Goal: Task Accomplishment & Management: Complete application form

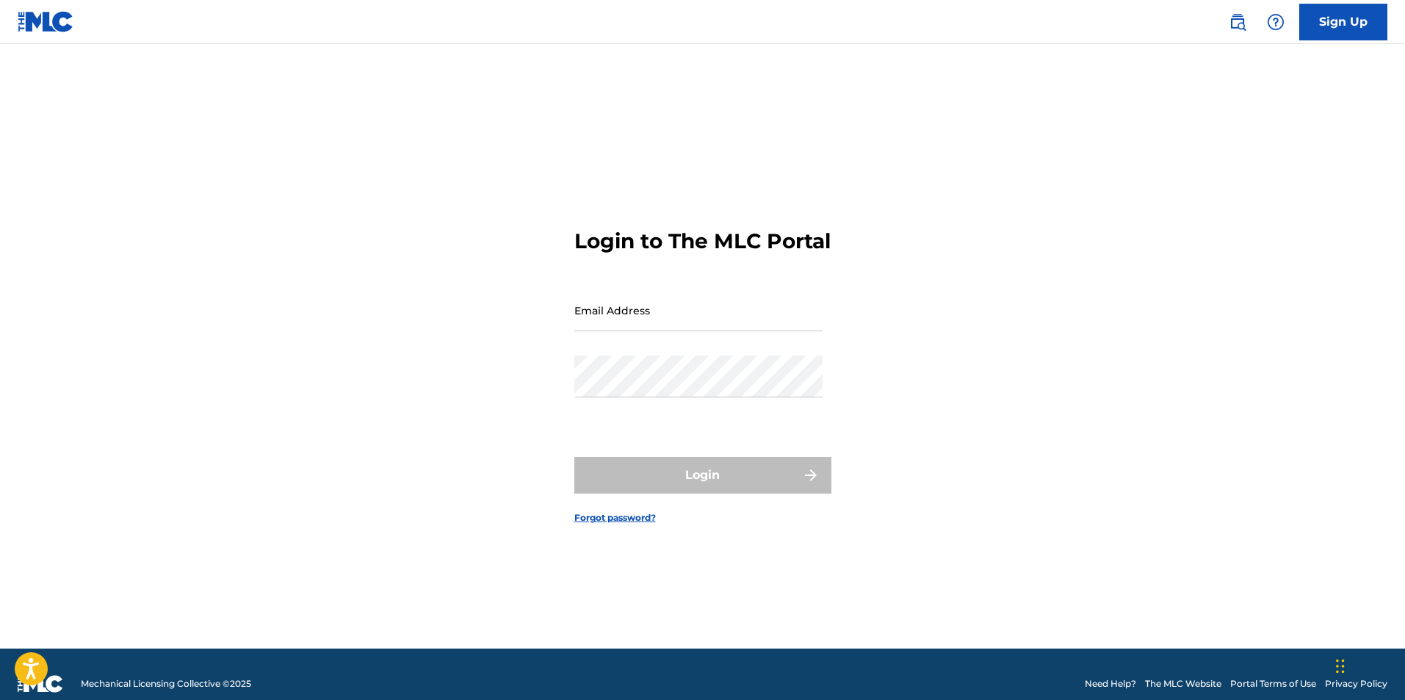
drag, startPoint x: 666, startPoint y: 347, endPoint x: 666, endPoint y: 330, distance: 16.9
click at [666, 347] on div "Email Address" at bounding box center [698, 322] width 248 height 66
click at [667, 325] on input "Email Address" at bounding box center [698, 310] width 248 height 42
type input "[EMAIL_ADDRESS][DOMAIN_NAME]"
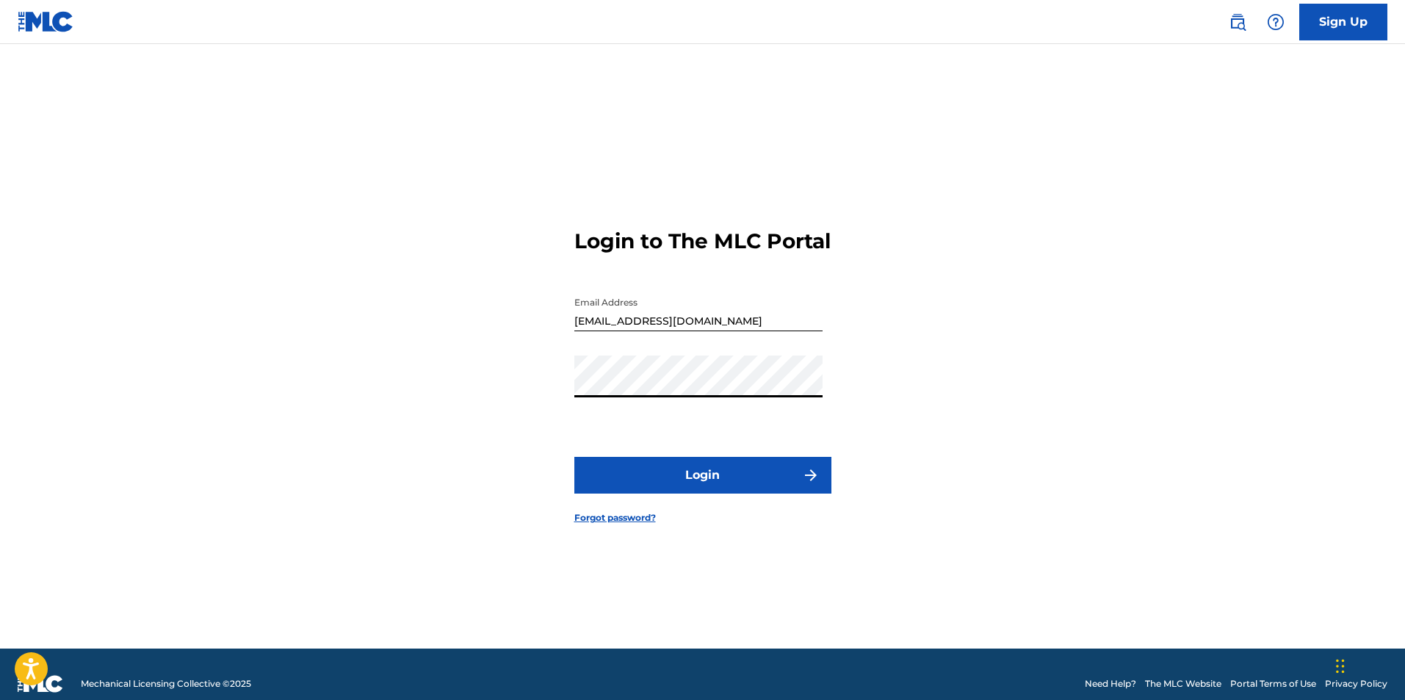
click at [574, 457] on button "Login" at bounding box center [702, 475] width 257 height 37
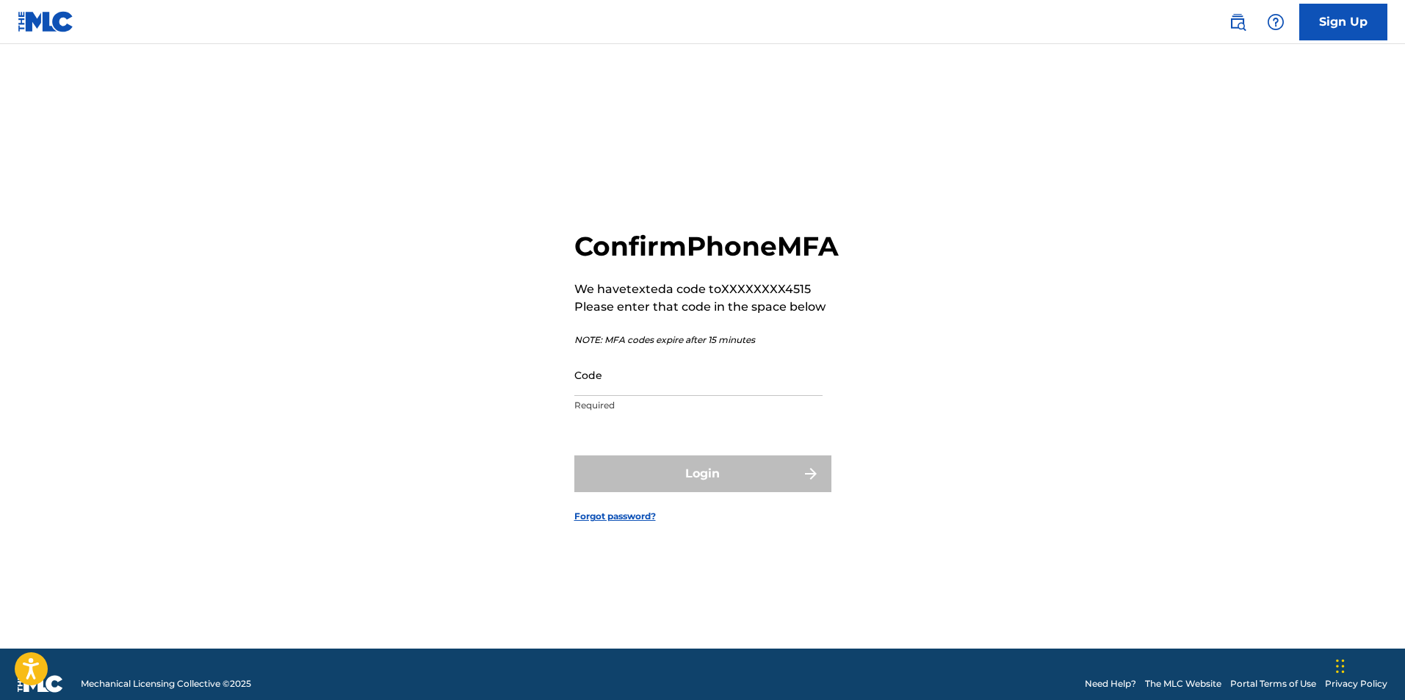
click at [669, 396] on input "Code" at bounding box center [698, 375] width 248 height 42
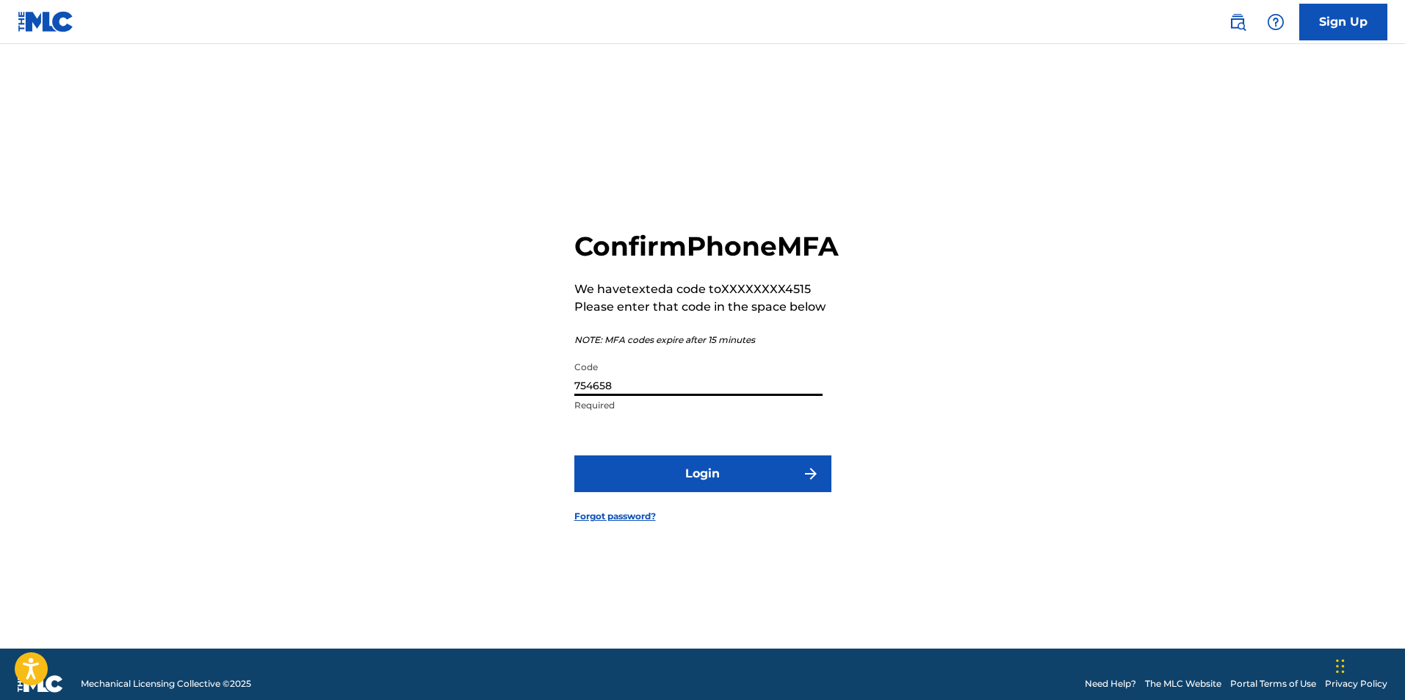
type input "754658"
click at [574, 455] on button "Login" at bounding box center [702, 473] width 257 height 37
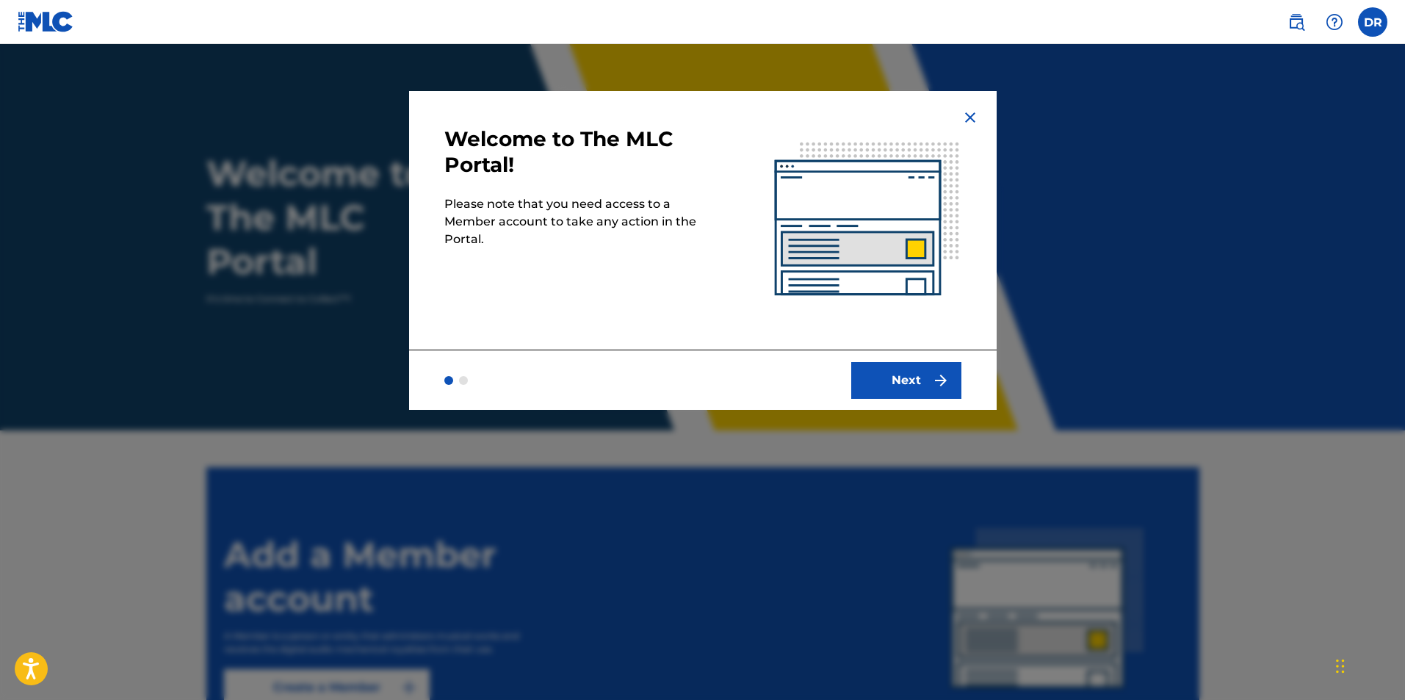
click at [938, 391] on button "Next" at bounding box center [906, 380] width 110 height 37
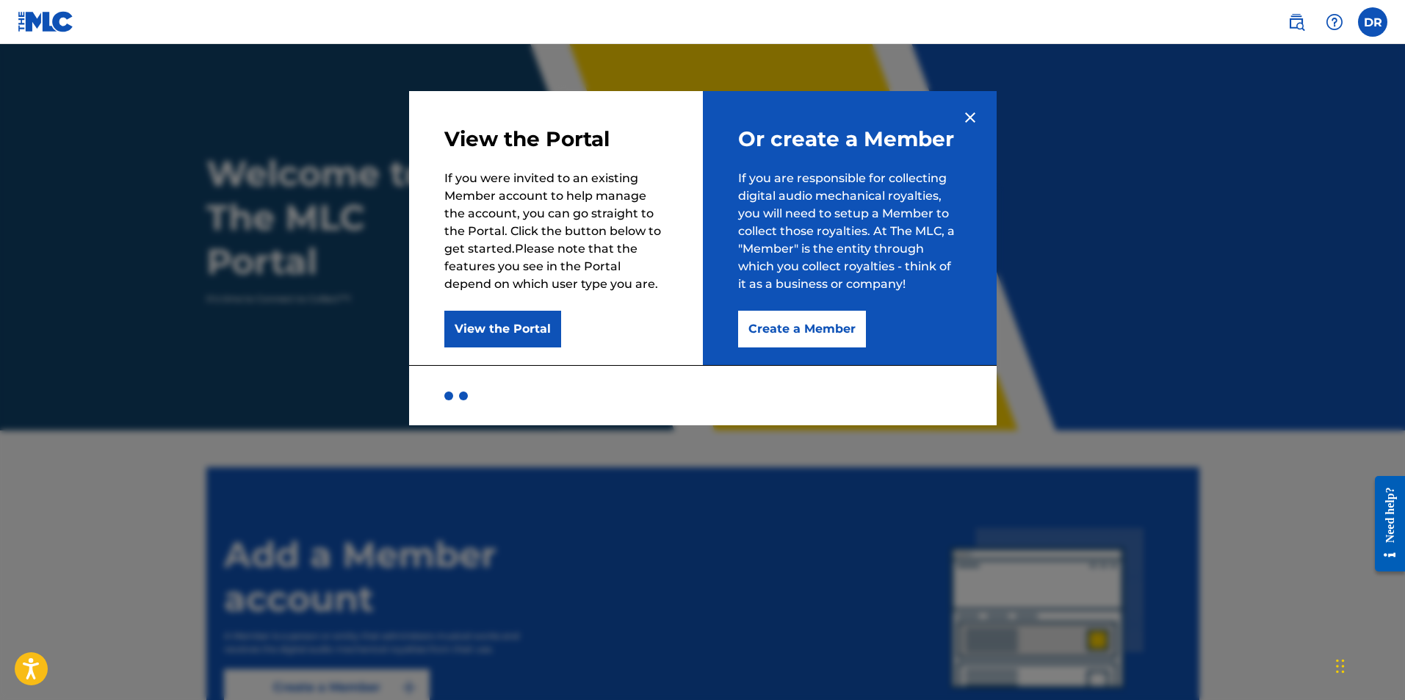
click at [836, 331] on button "Create a Member" at bounding box center [802, 329] width 128 height 37
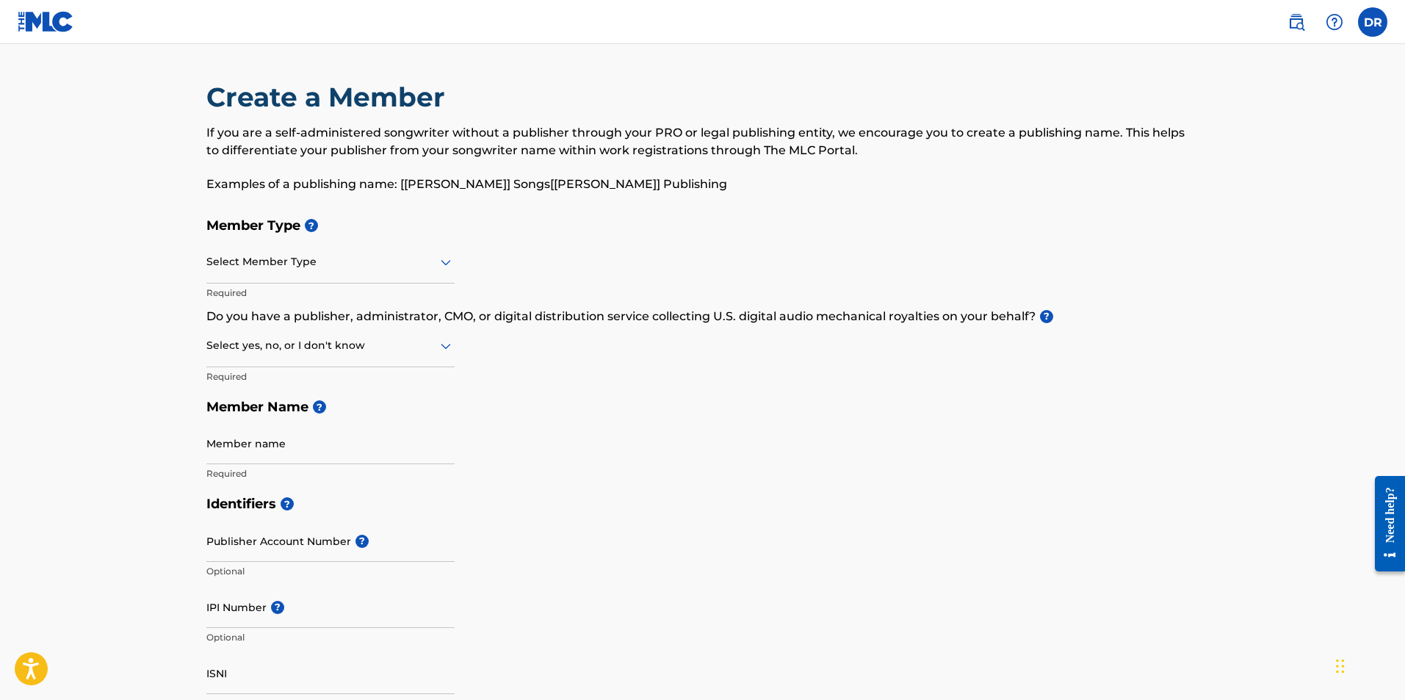
click at [350, 275] on div "Select Member Type" at bounding box center [330, 263] width 248 height 42
click at [587, 386] on div "Member Type ? Select Member Type Required Do you have a publisher, administrato…" at bounding box center [702, 349] width 993 height 278
click at [325, 259] on div at bounding box center [330, 262] width 248 height 18
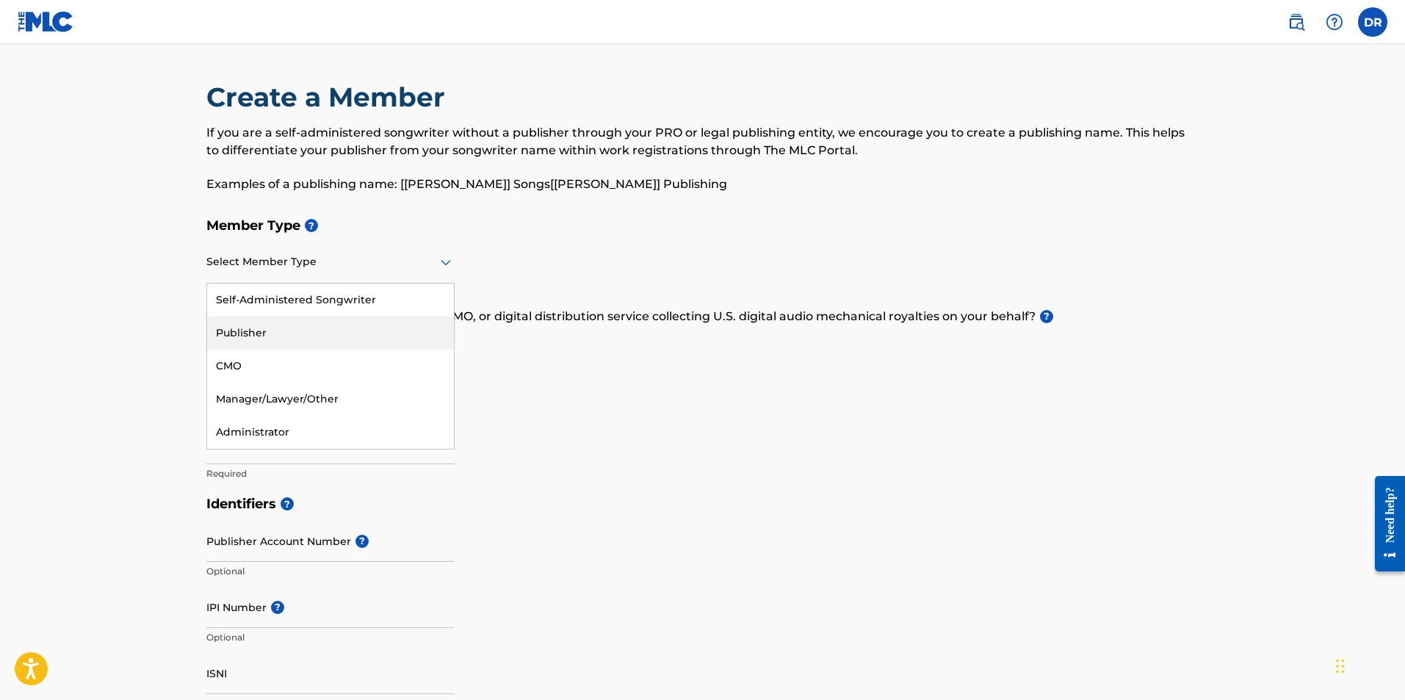
click at [314, 329] on div "Publisher" at bounding box center [330, 332] width 247 height 33
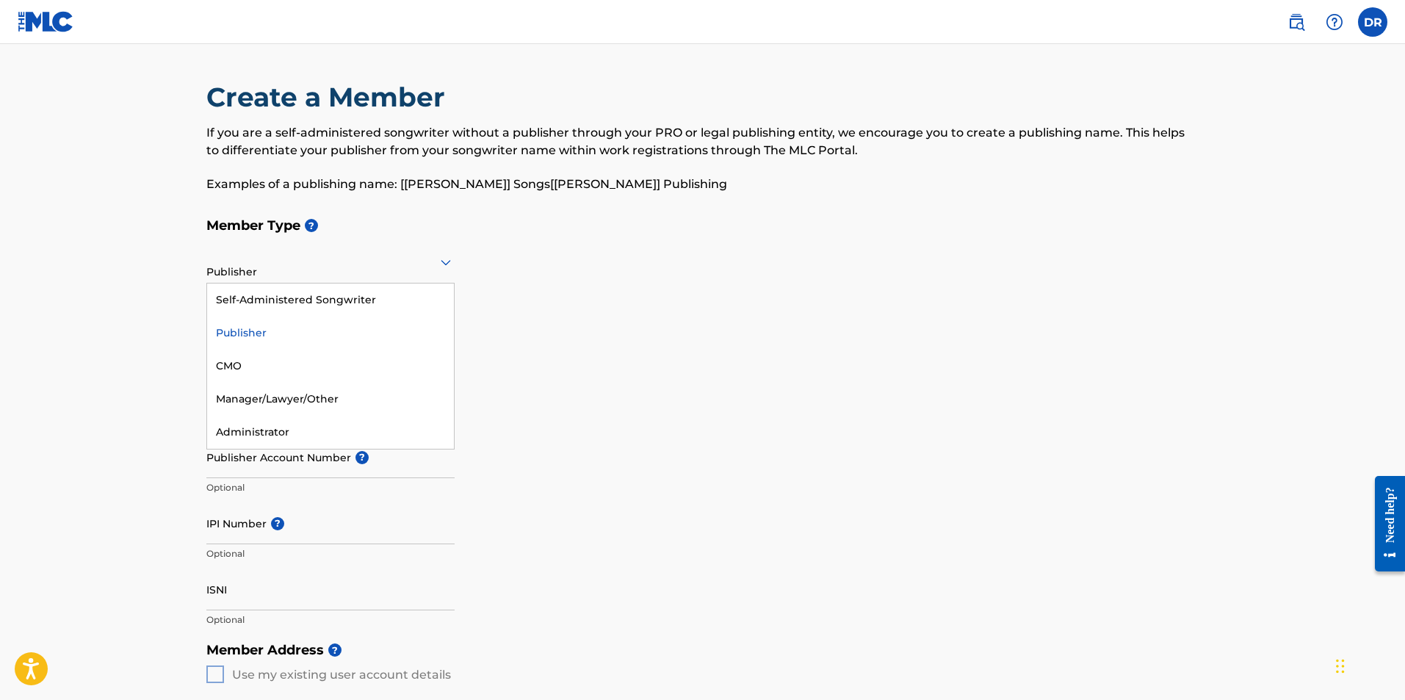
click at [333, 271] on div "Publisher" at bounding box center [330, 262] width 248 height 36
click at [579, 255] on div "Member Type ? 5 results available. Use Up and Down to choose options, press Ent…" at bounding box center [702, 307] width 993 height 195
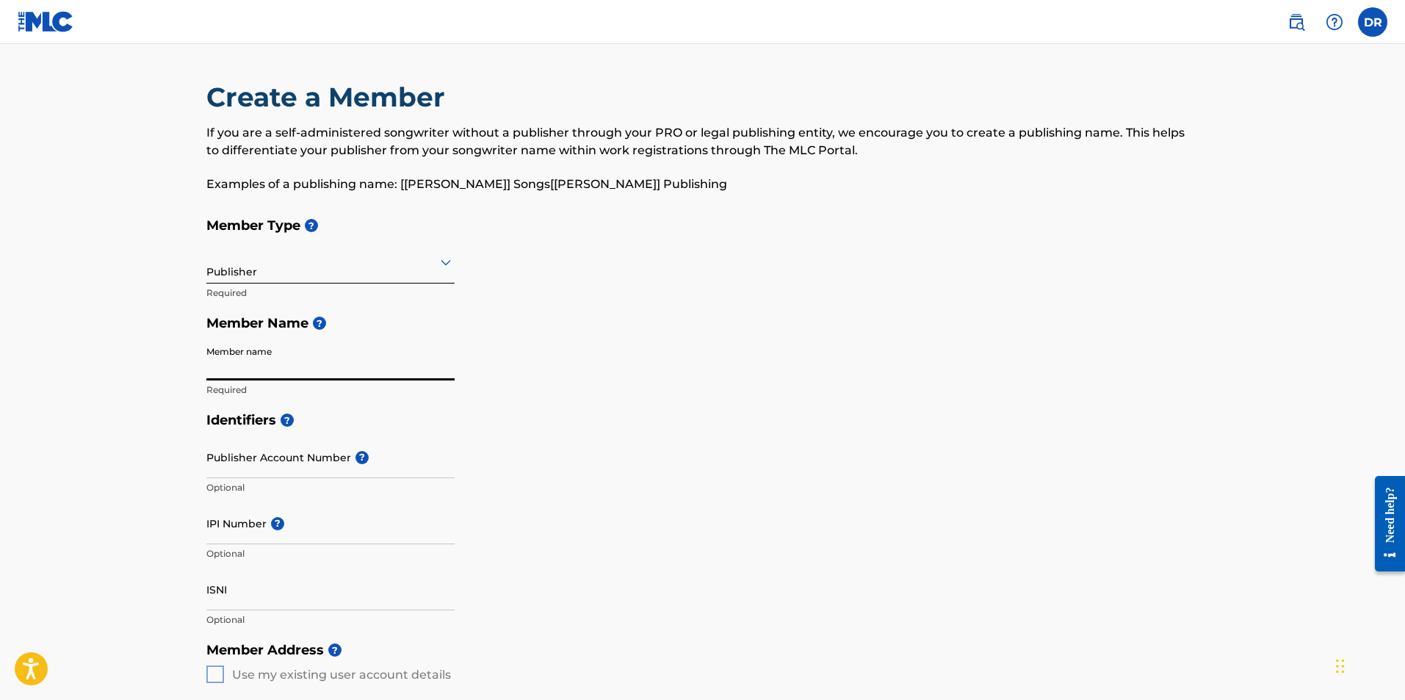
click at [304, 362] on input "Member name" at bounding box center [330, 360] width 248 height 42
type input "THE MULTITALENTED ENTERTANMENT"
click at [745, 386] on div "Member Type ? Publisher Required Member Name ? Member name THE MULTITALENTED EN…" at bounding box center [702, 307] width 993 height 195
